Goal: Find specific page/section: Find specific page/section

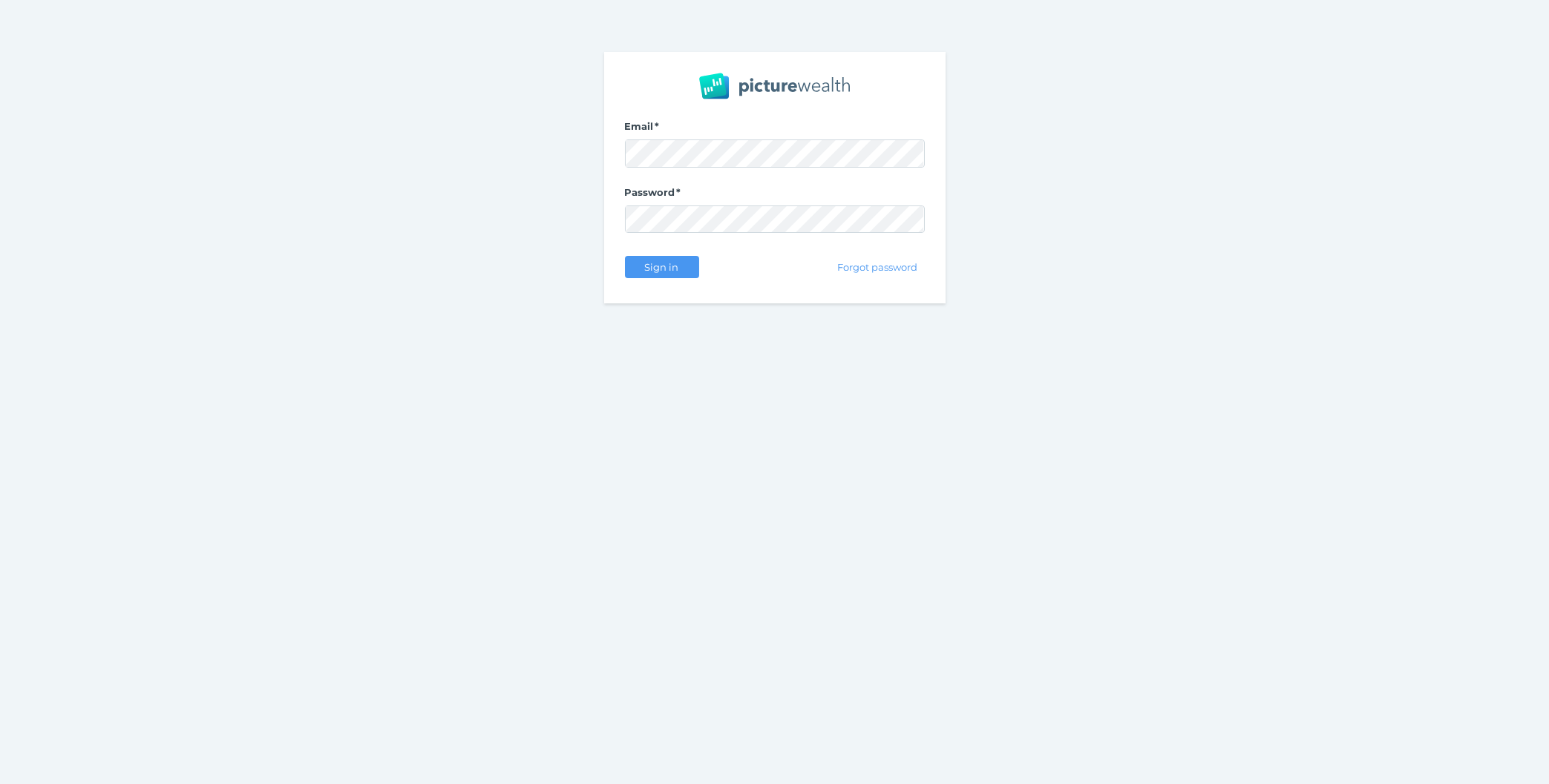
click at [472, 367] on div "Email Password Sign in Forgot password" at bounding box center [774, 392] width 1549 height 784
click at [664, 254] on div "Sign in" at bounding box center [662, 267] width 74 height 31
click at [639, 271] on span "Sign in" at bounding box center [662, 267] width 47 height 12
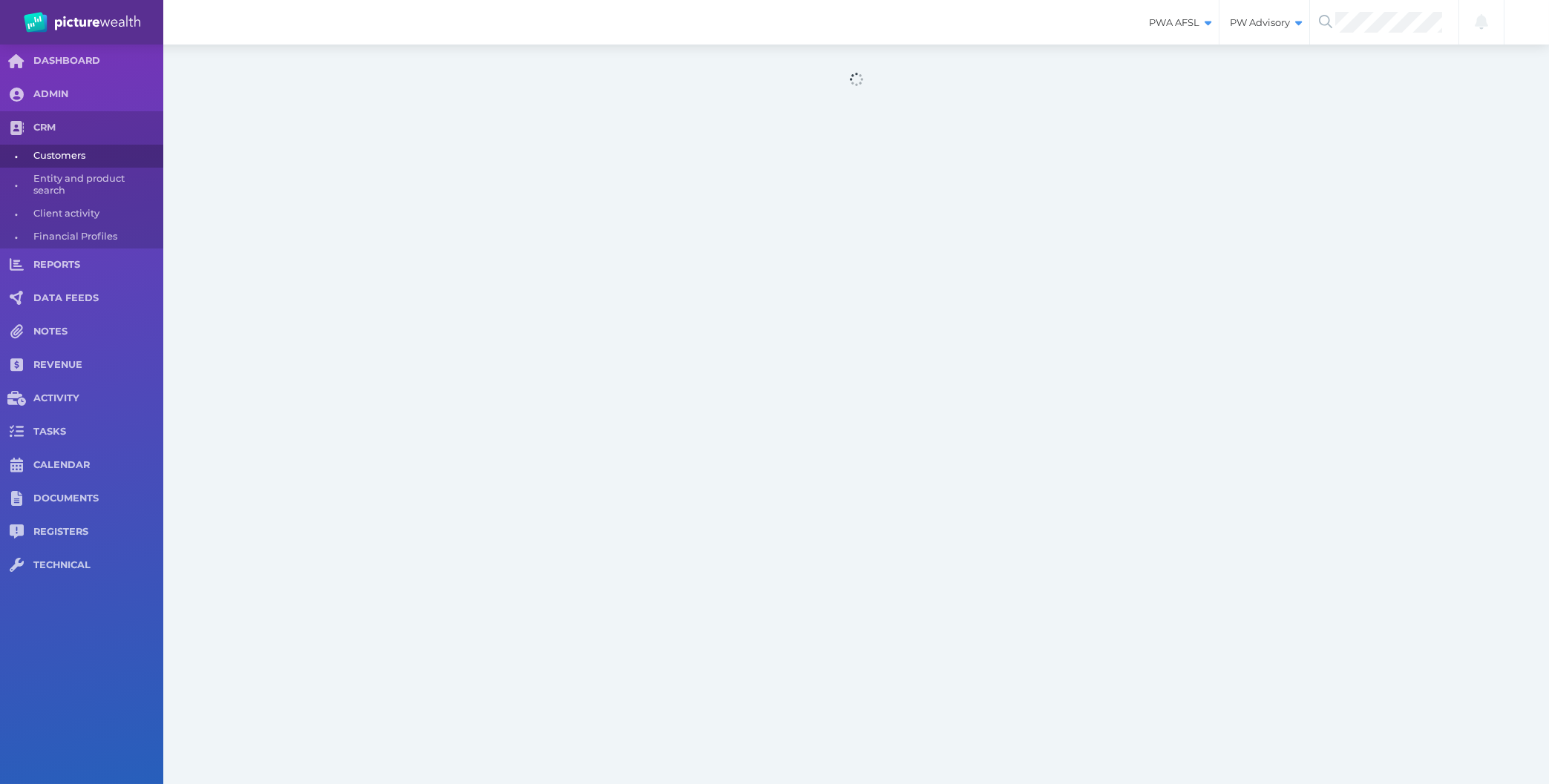
select select "25"
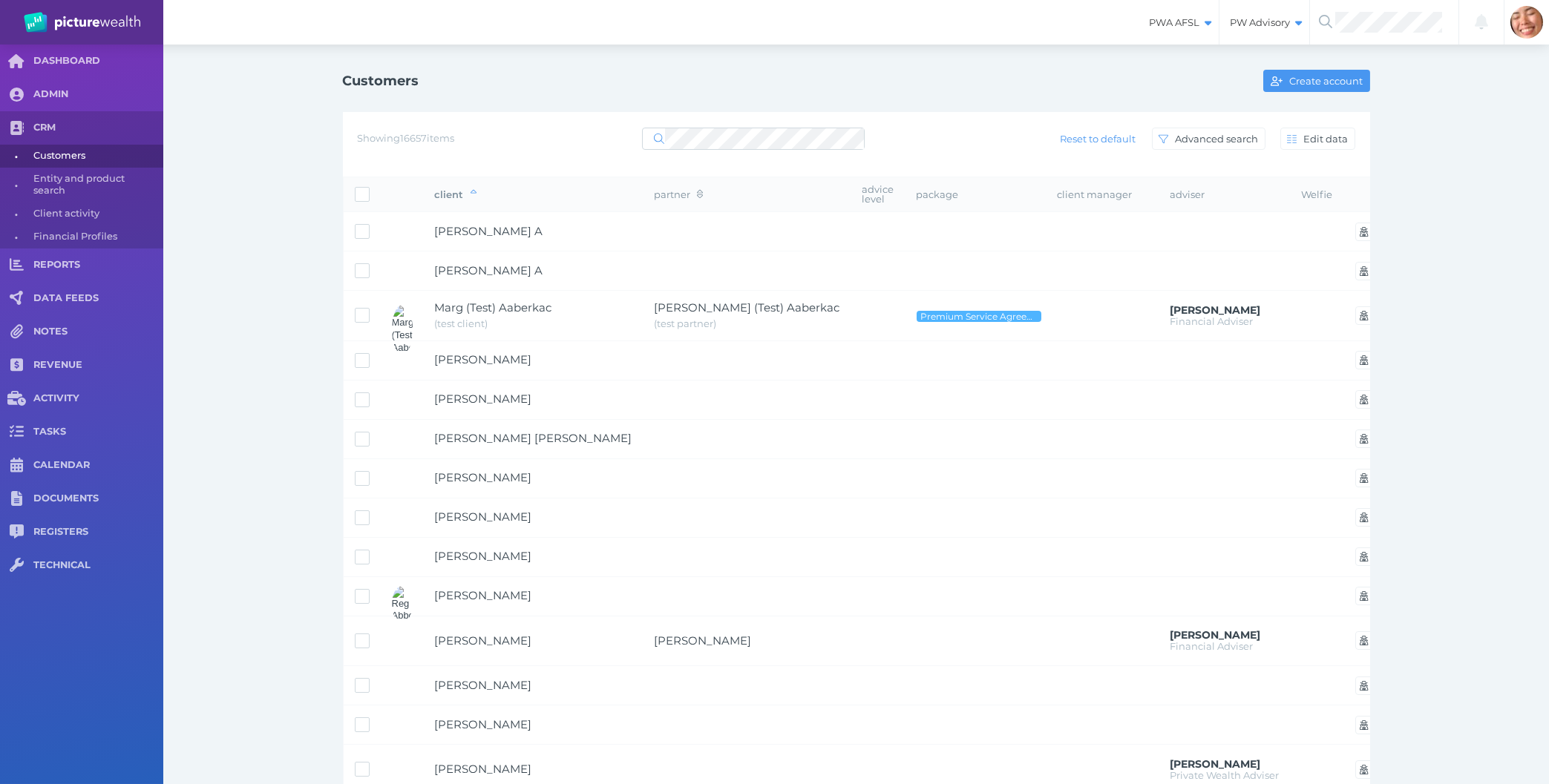
click at [492, 155] on div "Showing 16657 items Reset to default Advanced search Edit data" at bounding box center [856, 144] width 1027 height 65
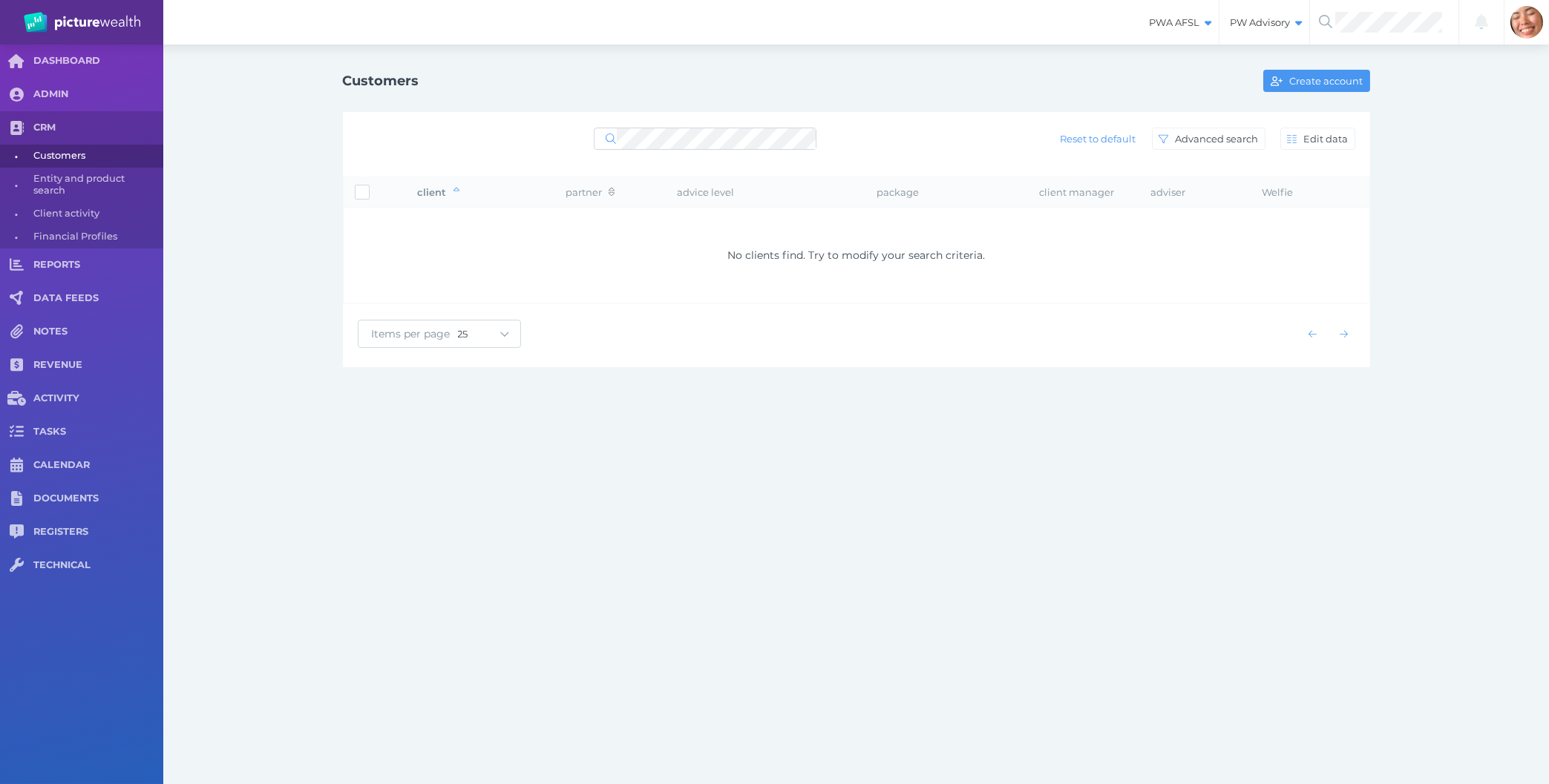
click at [541, 491] on div "PWA AFSL Switch to license: PWA AFSL NEO AFSL (inactive) PW Advisory Switch to …" at bounding box center [774, 392] width 1549 height 784
click at [686, 126] on div at bounding box center [705, 139] width 222 height 27
click at [590, 137] on div "Reset to default Advanced search Edit data" at bounding box center [857, 139] width 998 height 31
click at [490, 494] on div "PWA AFSL Switch to license: PWA AFSL NEO AFSL (inactive) PW Advisory Switch to …" at bounding box center [774, 392] width 1549 height 784
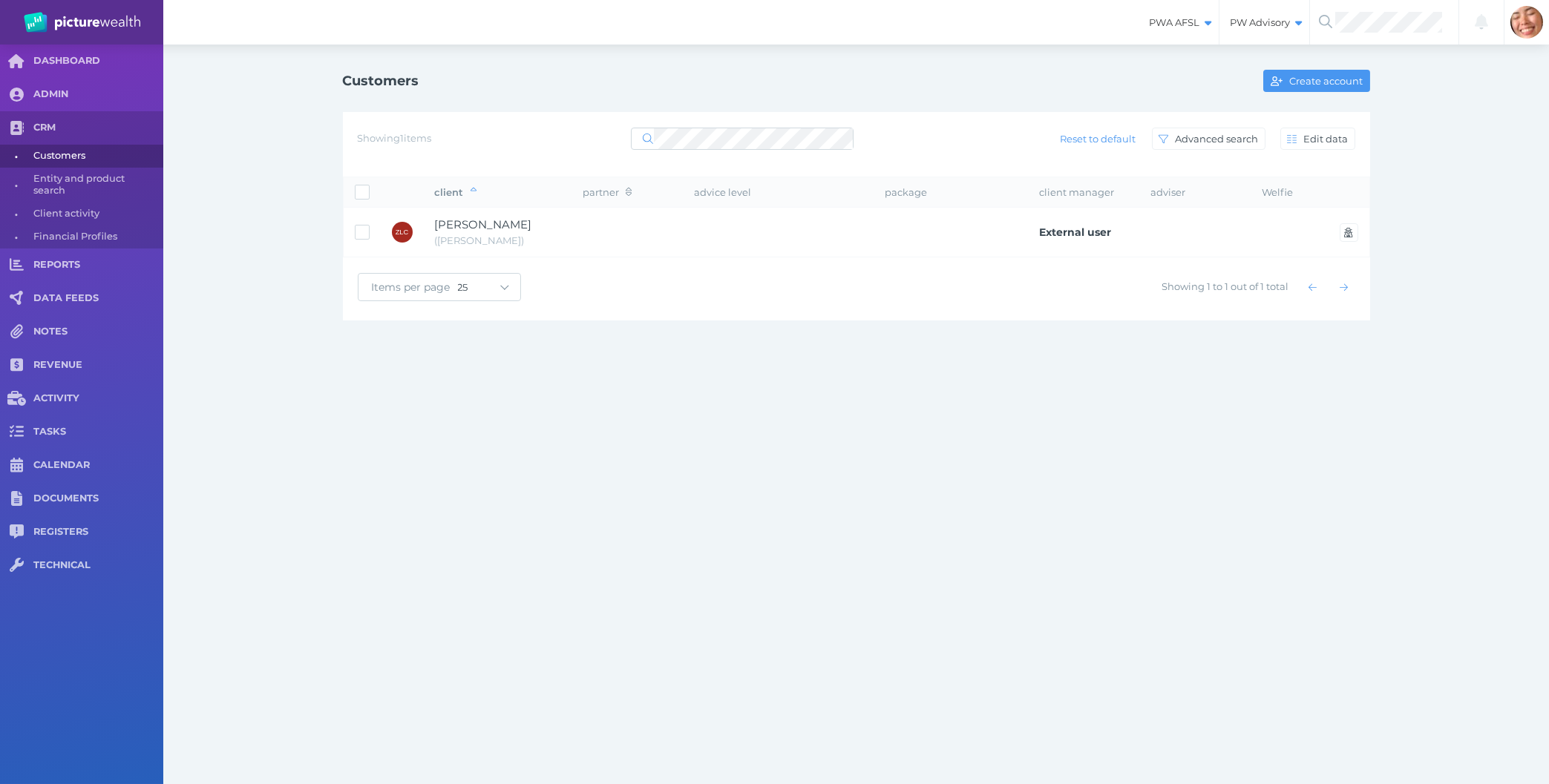
drag, startPoint x: 412, startPoint y: 523, endPoint x: 469, endPoint y: 392, distance: 142.9
click at [412, 523] on div "PWA AFSL Switch to license: PWA AFSL NEO AFSL (inactive) PW Advisory Switch to …" at bounding box center [774, 392] width 1549 height 784
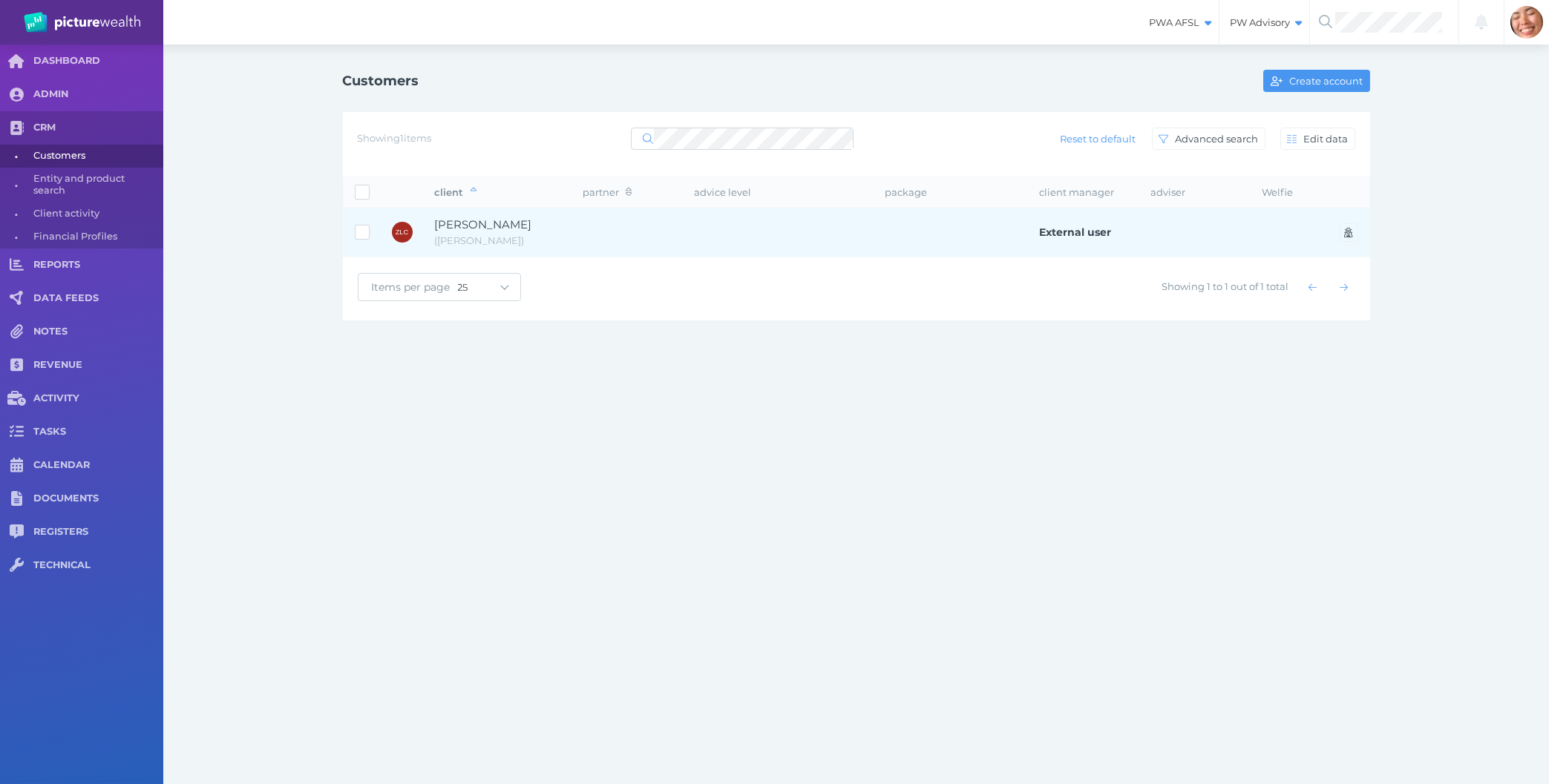
click at [507, 229] on span "[PERSON_NAME]" at bounding box center [498, 225] width 126 height 17
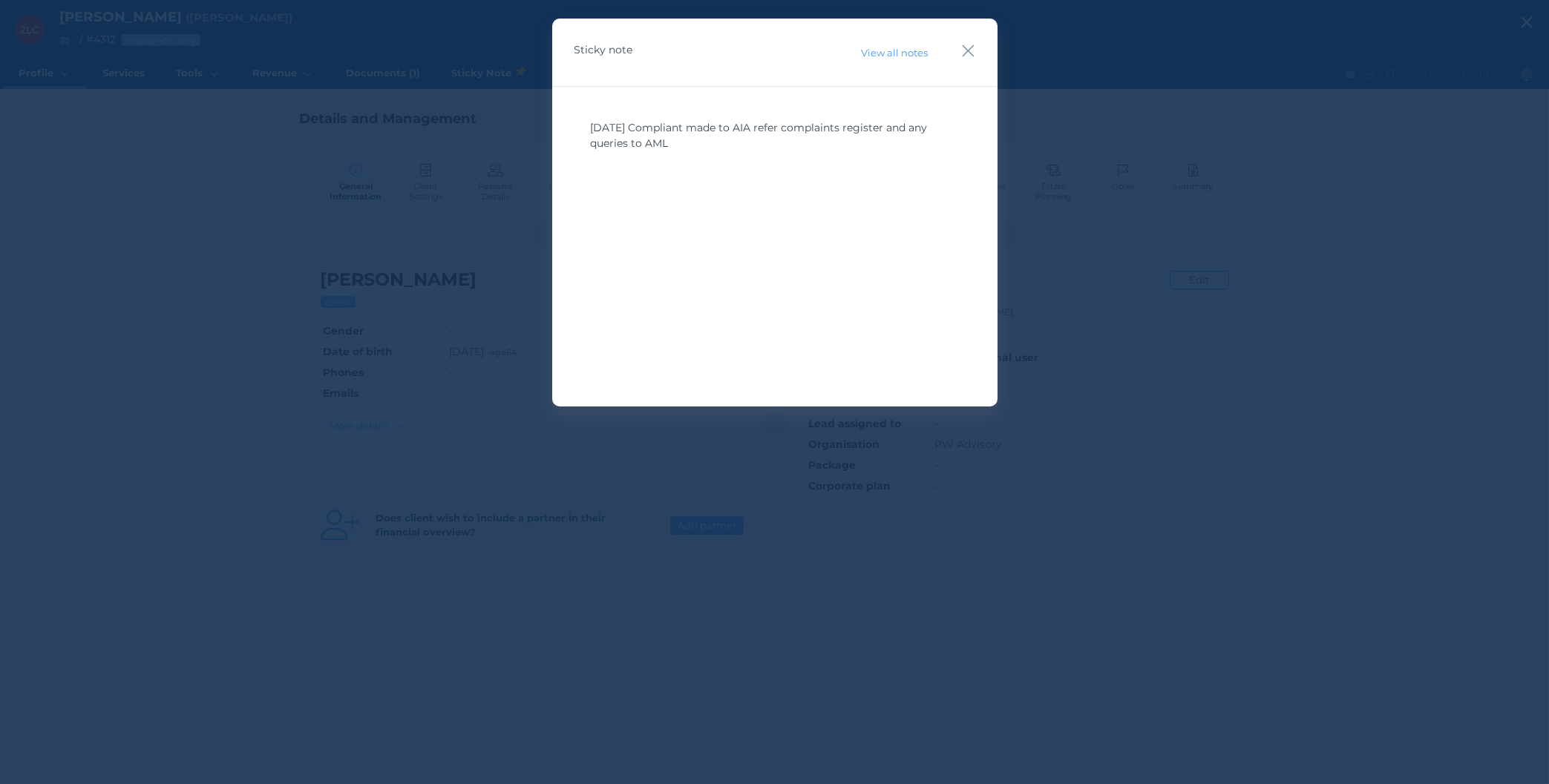
click at [829, 204] on div "[DATE] Compliant made to AIA refer complaints register and any queries to AML" at bounding box center [774, 223] width 401 height 222
drag, startPoint x: 777, startPoint y: 109, endPoint x: 790, endPoint y: 150, distance: 43.0
click at [790, 150] on div "[DATE] Compliant made to AIA refer complaints register and any queries to AML" at bounding box center [774, 224] width 445 height 276
click at [790, 150] on div "[DATE] Compliant made to AIA refer complaints register and any queries to AML" at bounding box center [774, 136] width 368 height 31
click at [689, 224] on div "[DATE] Compliant made to AIA refer complaints register and any queries to AML" at bounding box center [774, 223] width 401 height 222
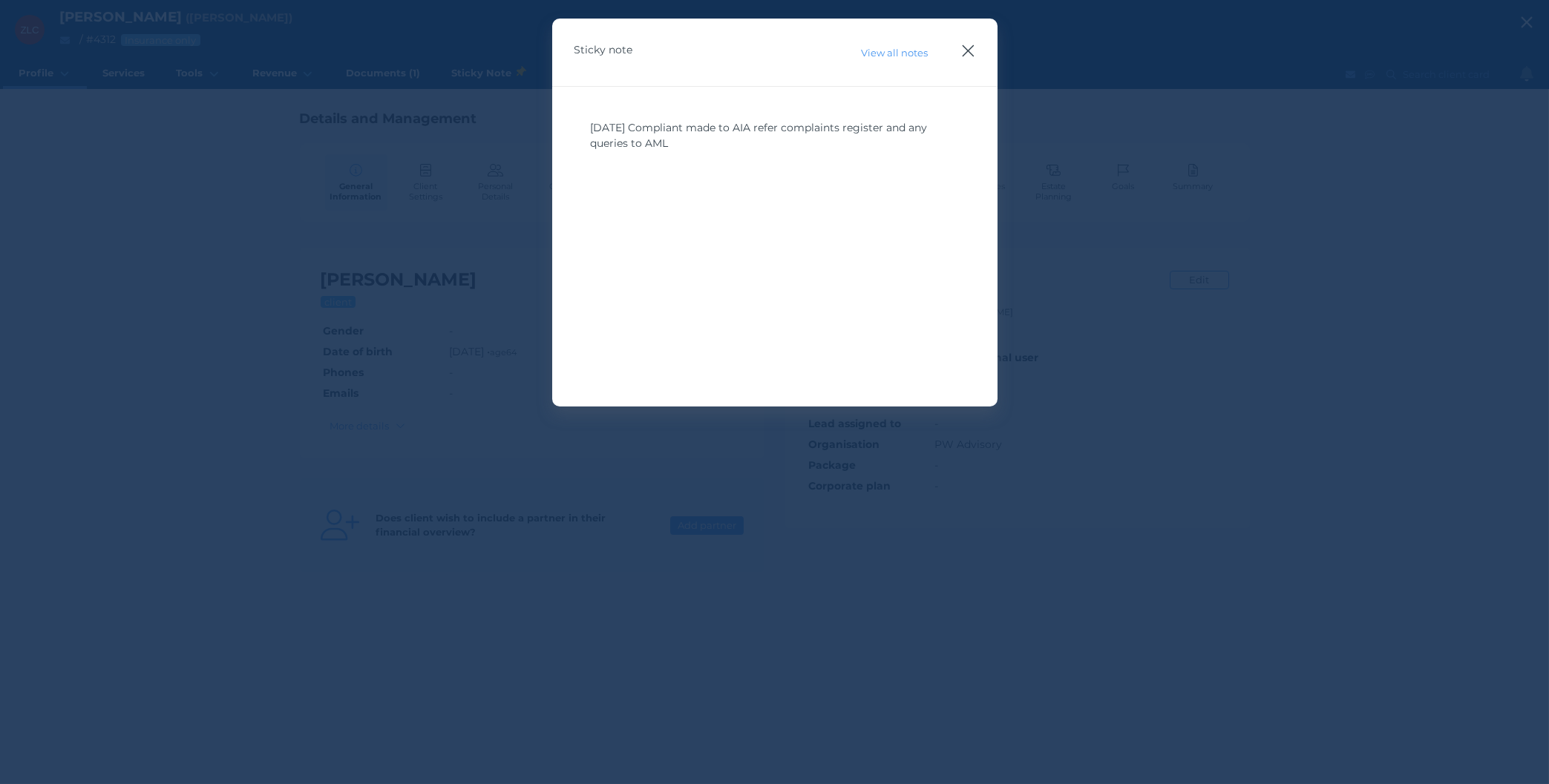
click at [973, 52] on icon "button" at bounding box center [968, 50] width 15 height 18
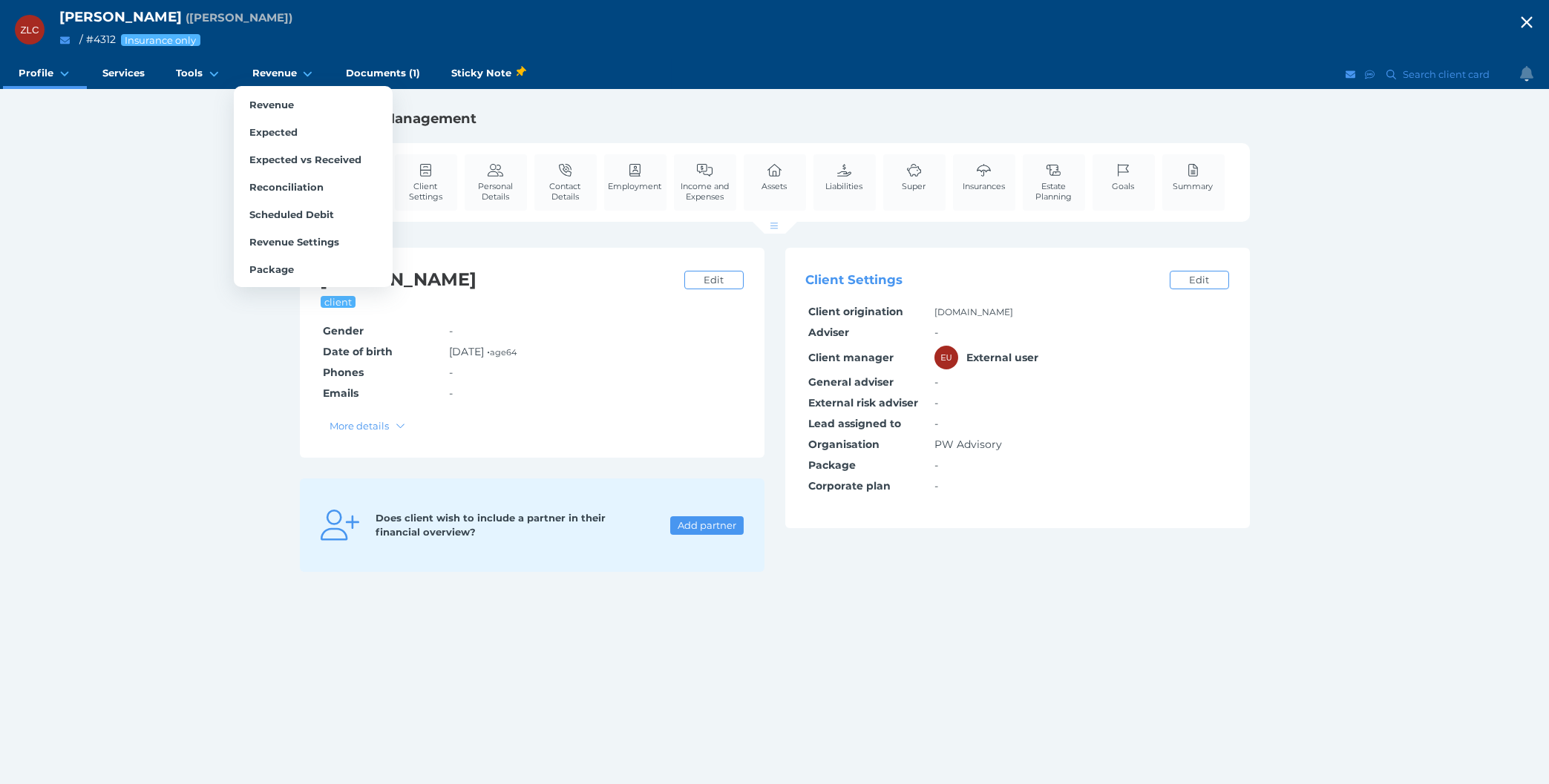
click at [279, 90] on ul "Revenue Expected Expected vs Received Reconciliation Scheduled Debit Revenue Se…" at bounding box center [313, 186] width 159 height 201
click at [277, 100] on span "Revenue" at bounding box center [272, 105] width 45 height 12
select select "25"
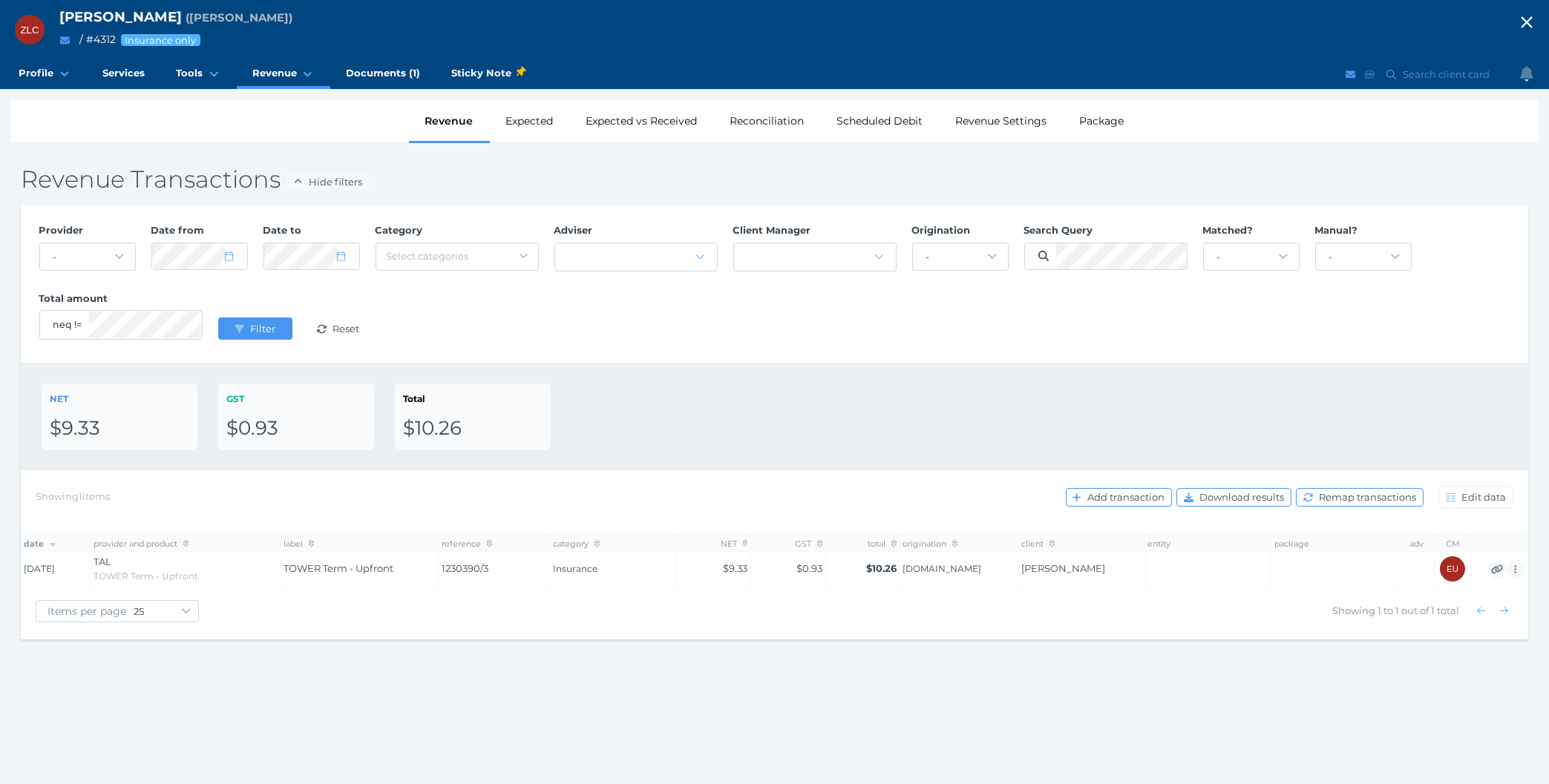
click at [1217, 408] on div "NET $9.33 GST $0.93 Total $10.26" at bounding box center [774, 416] width 1466 height 66
click at [1374, 498] on span "Remap transactions" at bounding box center [1369, 497] width 107 height 12
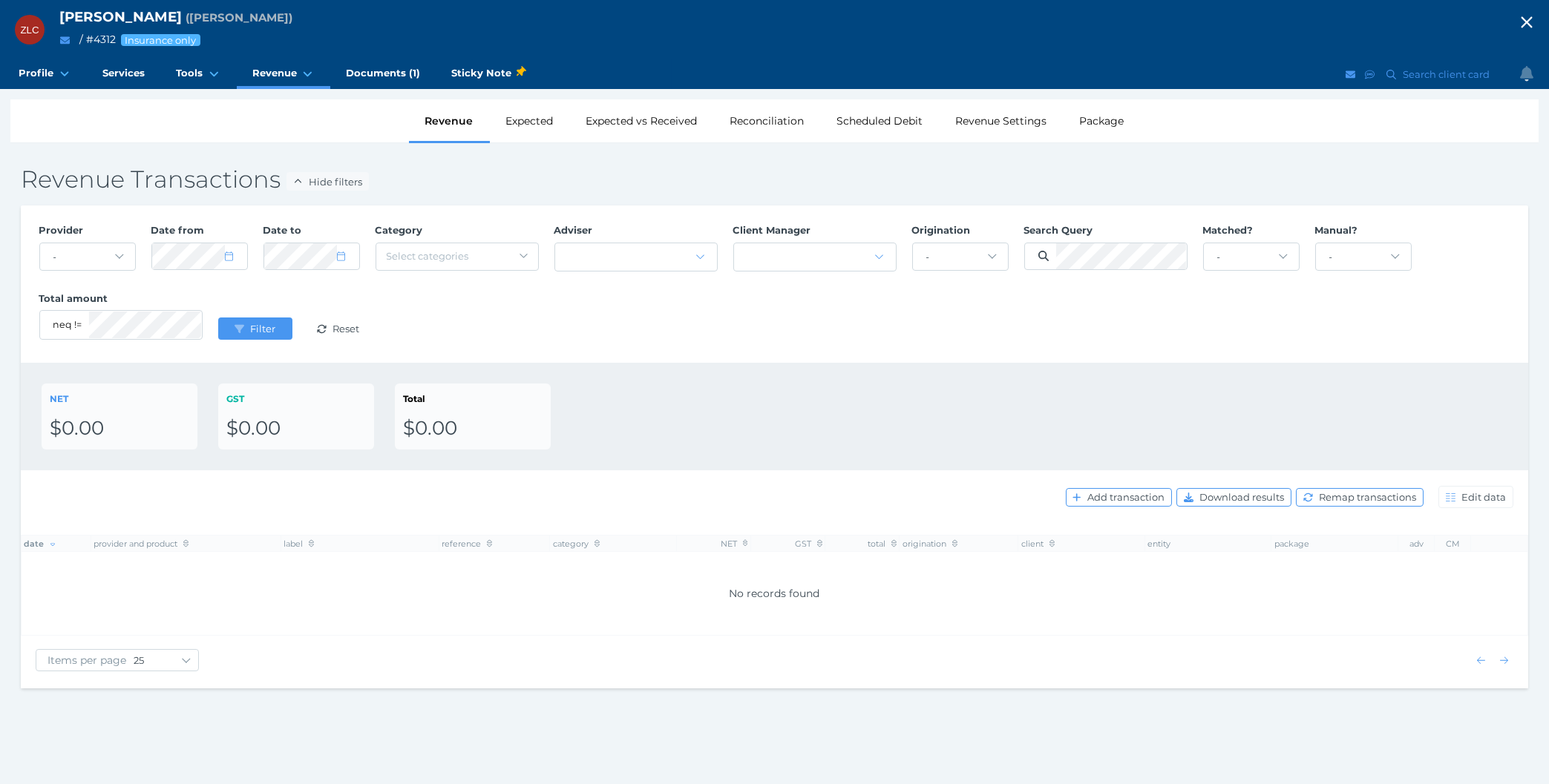
click at [762, 376] on div "NET $0.00 GST $0.00 Total $0.00" at bounding box center [774, 416] width 1507 height 108
click at [332, 689] on div "Items per page 10 25 50 100" at bounding box center [774, 662] width 1507 height 52
click at [1520, 27] on icon "button" at bounding box center [1527, 21] width 17 height 22
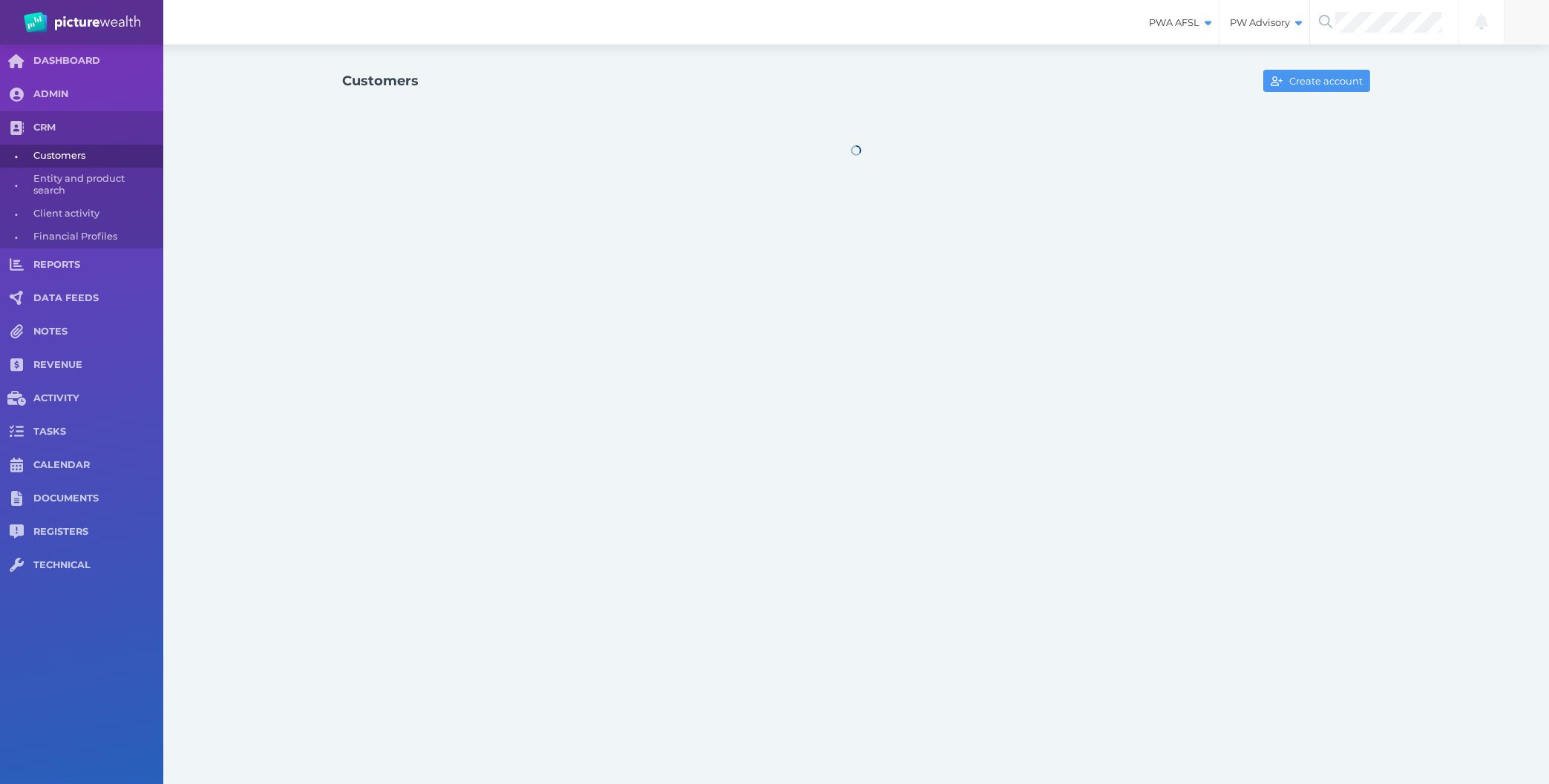
select select "25"
